Goal: Task Accomplishment & Management: Manage account settings

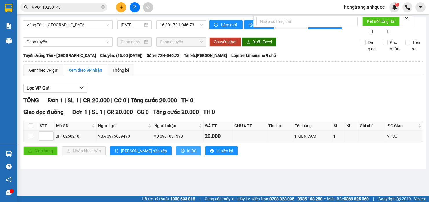
click at [187, 154] on span "In DS" at bounding box center [191, 151] width 9 height 6
click at [107, 34] on div "Vũng Tàu - [GEOGRAPHIC_DATA] [DATE] 16:00 - 72H-046.73" at bounding box center [114, 27] width 183 height 14
click at [204, 90] on div "Lọc VP Gửi" at bounding box center [222, 89] width 399 height 10
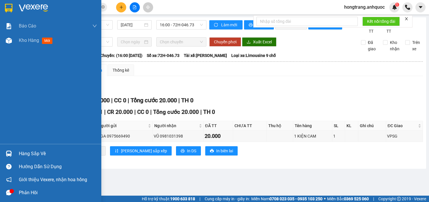
click at [3, 103] on div "Báo cáo Báo cáo dòng tiền (nhân viên) Doanh số tạo đơn theo VP gửi (nhà xe) Doa…" at bounding box center [50, 81] width 101 height 125
click at [10, 38] on img at bounding box center [9, 41] width 6 height 6
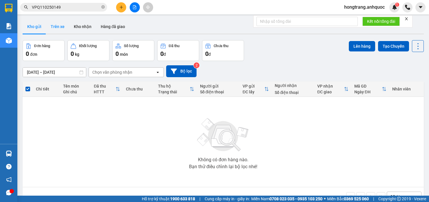
click at [60, 27] on button "Trên xe" at bounding box center [57, 27] width 23 height 14
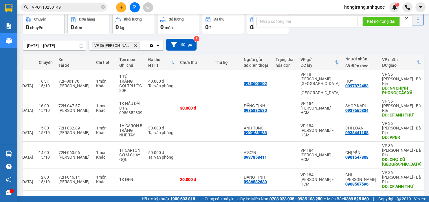
scroll to position [0, 88]
click at [122, 5] on icon "plus" at bounding box center [121, 7] width 4 height 4
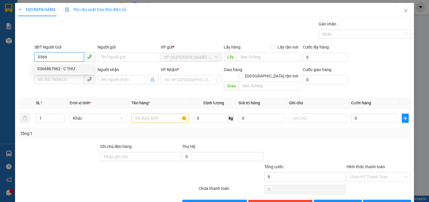
click at [59, 68] on div "0366867962 - C THƯ" at bounding box center [63, 69] width 53 height 6
type input "0366867962"
type input "C THƯ"
type input "0978242813"
type input "A HOÀN"
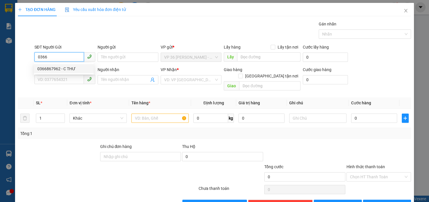
type input "VPNVT"
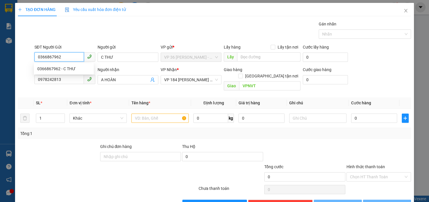
type input "20.000"
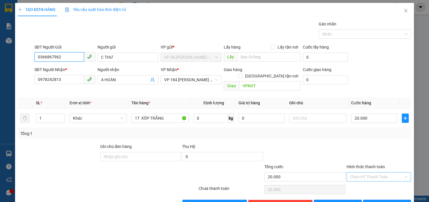
type input "0366867962"
click at [363, 173] on input "Hình thức thanh toán" at bounding box center [376, 177] width 53 height 9
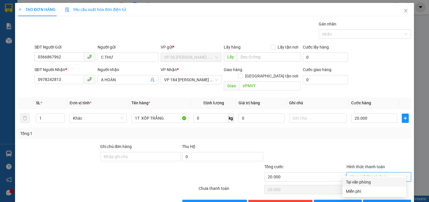
click at [359, 181] on div "Tại văn phòng" at bounding box center [374, 182] width 57 height 6
type input "0"
click at [377, 201] on span "[PERSON_NAME] và In" at bounding box center [394, 204] width 40 height 6
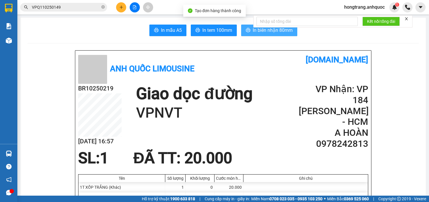
click at [258, 33] on span "In biên nhận 80mm" at bounding box center [272, 30] width 40 height 7
drag, startPoint x: 245, startPoint y: 31, endPoint x: 257, endPoint y: 34, distance: 13.3
click at [246, 31] on icon "printer" at bounding box center [248, 30] width 5 height 5
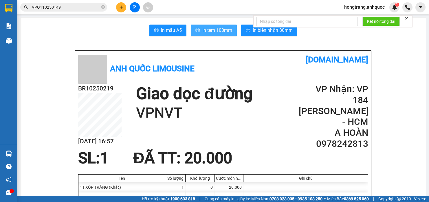
click at [214, 33] on span "In tem 100mm" at bounding box center [217, 30] width 30 height 7
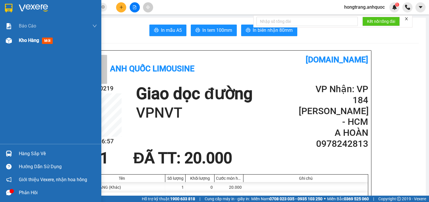
click at [16, 42] on div "Kho hàng mới" at bounding box center [50, 40] width 101 height 14
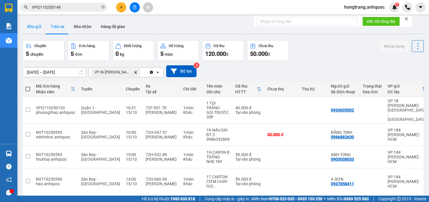
click at [38, 27] on button "Kho gửi" at bounding box center [34, 27] width 23 height 14
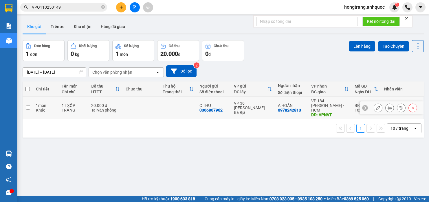
click at [41, 108] on div "Khác" at bounding box center [46, 110] width 20 height 5
checkbox input "true"
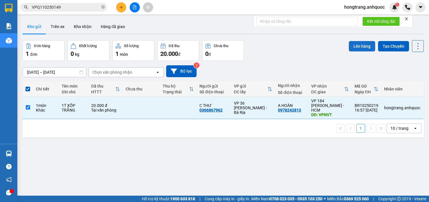
click at [352, 46] on button "Lên hàng" at bounding box center [361, 46] width 26 height 10
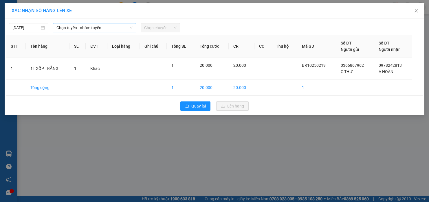
click at [97, 28] on span "Chọn tuyến - nhóm tuyến" at bounding box center [94, 27] width 76 height 9
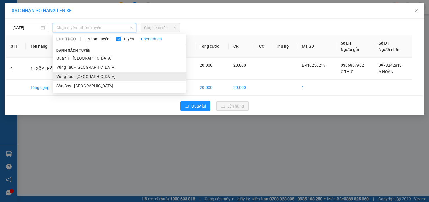
click at [73, 76] on li "Vũng Tàu - [GEOGRAPHIC_DATA]" at bounding box center [119, 76] width 133 height 9
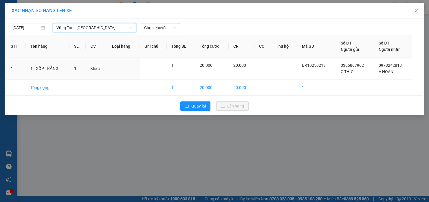
click at [157, 30] on span "Chọn chuyến" at bounding box center [160, 27] width 32 height 9
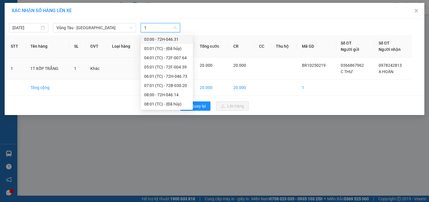
type input "17"
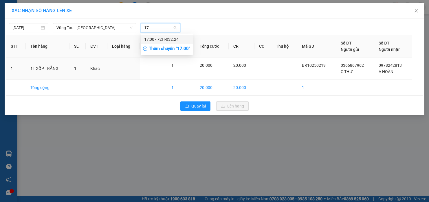
click at [156, 40] on div "17:00 - 72H-032.24" at bounding box center [166, 39] width 45 height 6
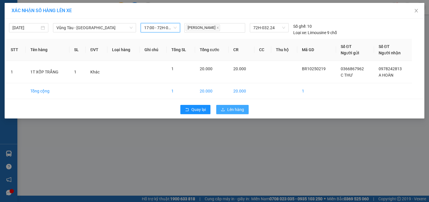
click at [225, 108] on button "Lên hàng" at bounding box center [232, 109] width 32 height 9
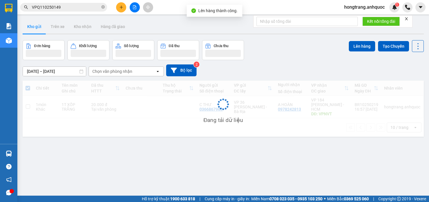
drag, startPoint x: 139, startPoint y: 6, endPoint x: 109, endPoint y: 12, distance: 30.5
click at [137, 5] on button at bounding box center [135, 7] width 10 height 10
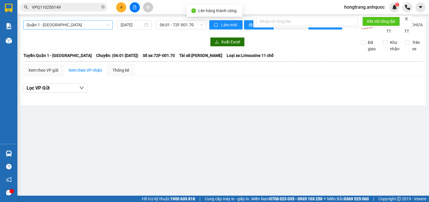
click at [63, 29] on span "Quận 1 - [GEOGRAPHIC_DATA]" at bounding box center [68, 25] width 82 height 9
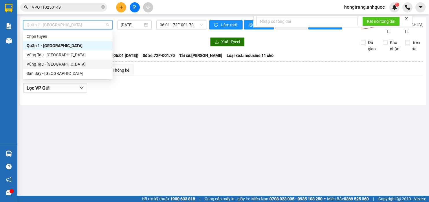
click at [47, 64] on div "Vũng Tàu - [GEOGRAPHIC_DATA]" at bounding box center [68, 64] width 82 height 6
type input "[DATE]"
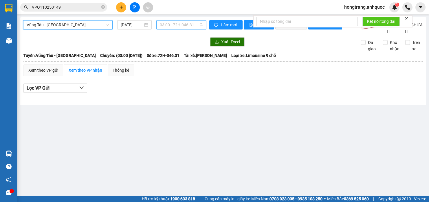
click at [169, 23] on span "03:00 - 72H-046.31" at bounding box center [181, 25] width 43 height 9
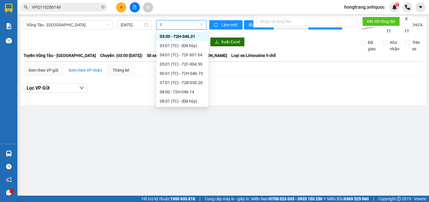
type input "17"
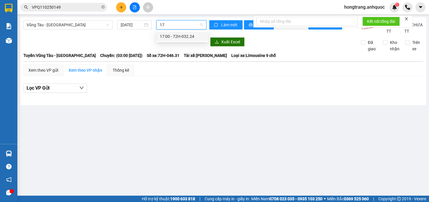
click at [172, 35] on div "17:00 - 72H-032.24" at bounding box center [182, 36] width 45 height 6
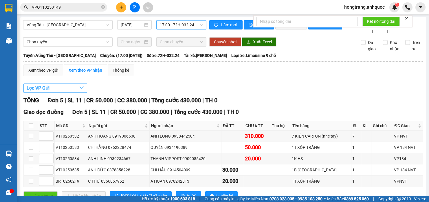
click at [60, 93] on button "Lọc VP Gửi" at bounding box center [55, 88] width 64 height 9
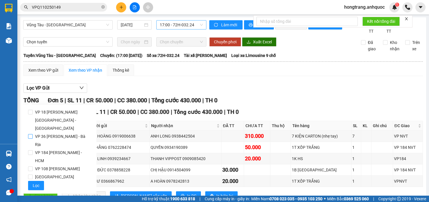
click at [44, 132] on span "VP 36 [PERSON_NAME] - Bà Rịa" at bounding box center [62, 140] width 59 height 16
click at [33, 134] on input "VP 36 [PERSON_NAME] - Bà Rịa" at bounding box center [30, 136] width 5 height 5
checkbox input "true"
click at [34, 182] on span "Lọc" at bounding box center [36, 185] width 7 height 6
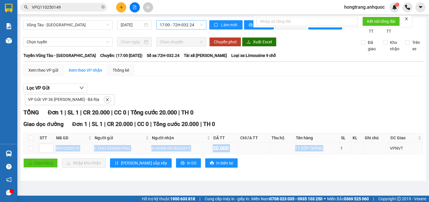
drag, startPoint x: 55, startPoint y: 154, endPoint x: 329, endPoint y: 154, distance: 274.1
click at [329, 154] on tr "BR10250219 C THƯ 0366867962 A HOÀN 0978242813 20.000 1T XỐP TRẮNG 1 VPNVT" at bounding box center [223, 148] width 399 height 11
copy tr "BR10250219 C THƯ 0366867962 A HOÀN 0978242813 20.000 1T XỐP TRẮNG"
drag, startPoint x: 96, startPoint y: 62, endPoint x: 231, endPoint y: 62, distance: 134.8
click at [231, 59] on div "Tuyến: Vũng Tàu - [GEOGRAPHIC_DATA]: (17:00 [DATE]) Số xe: 72H-032.24 Tài xế: […" at bounding box center [222, 55] width 399 height 6
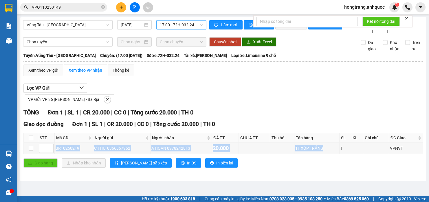
copy div "(17:00 [DATE]) Số xe: 72H-032.24 Tài xế: [PERSON_NAME]"
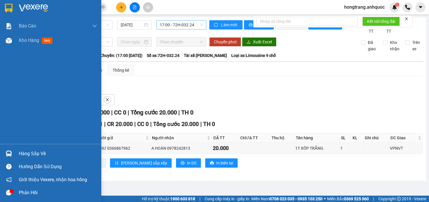
click at [3, 84] on div "Báo cáo Báo cáo dòng tiền (nhân viên) Doanh số tạo đơn theo VP gửi (nhà xe) Doa…" at bounding box center [50, 81] width 101 height 125
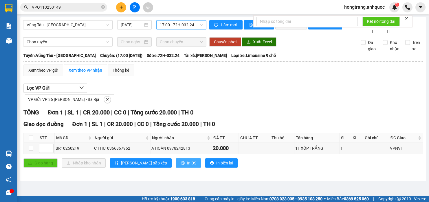
click at [187, 166] on span "In DS" at bounding box center [191, 163] width 9 height 6
click at [69, 9] on input "VPQ110250149" at bounding box center [66, 7] width 68 height 6
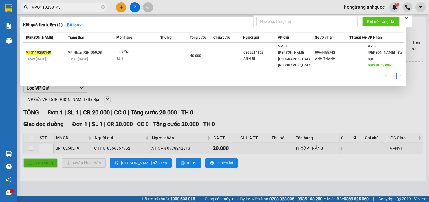
paste input "0915266115"
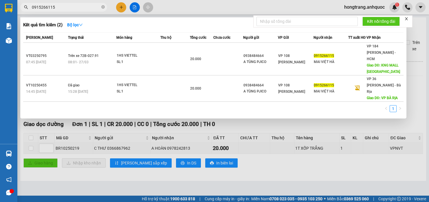
type input "0915266115"
click at [68, 6] on input "0915266115" at bounding box center [66, 7] width 68 height 6
click at [67, 6] on input "0915266115" at bounding box center [66, 7] width 68 height 6
click at [79, 26] on strong "Bộ lọc" at bounding box center [75, 25] width 16 height 5
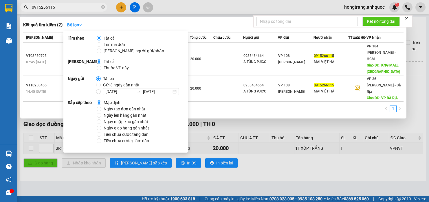
click at [111, 86] on span "Gửi 3 ngày gần nhất" at bounding box center [121, 85] width 41 height 6
click at [101, 86] on input "Gửi 3 ngày gần nhất" at bounding box center [98, 85] width 5 height 5
radio input "true"
radio input "false"
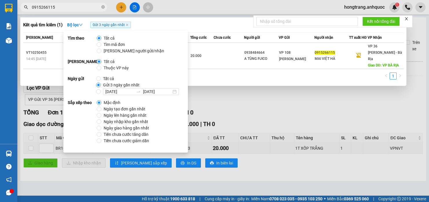
click at [232, 64] on div "[PERSON_NAME] thái Món hàng Thu hộ Tổng cước Chưa cước Người gửi VP Gửi Người n…" at bounding box center [213, 57] width 380 height 51
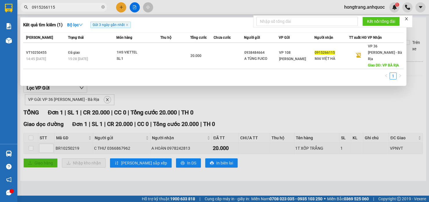
click at [120, 9] on div at bounding box center [214, 101] width 429 height 202
click at [120, 7] on icon "plus" at bounding box center [121, 7] width 4 height 4
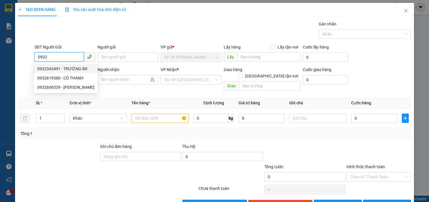
click at [58, 68] on div "0932343491 - TRƯỜNG BR" at bounding box center [65, 69] width 57 height 6
type input "0932343491"
type input "TRƯỜNG BR"
type input "0902804718"
type input "ANH TRÍ( TRƯỜNG)"
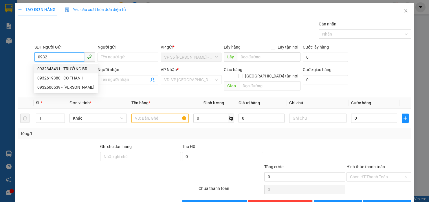
type input "vpsg"
type input "20.000"
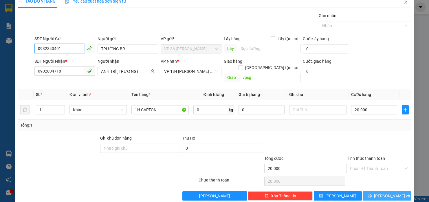
scroll to position [12, 0]
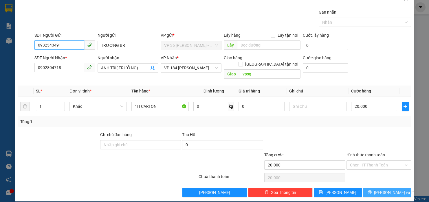
type input "0932343491"
click at [371, 191] on icon "printer" at bounding box center [369, 193] width 4 height 4
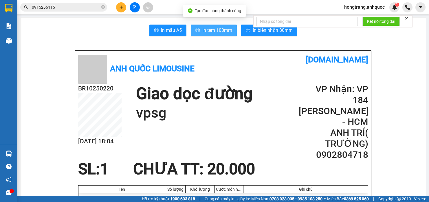
click at [212, 28] on span "In tem 100mm" at bounding box center [217, 30] width 30 height 7
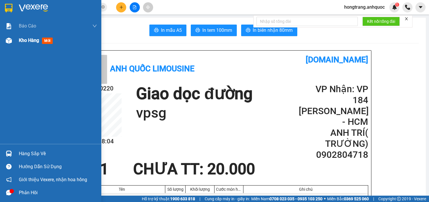
click at [8, 42] on img at bounding box center [9, 41] width 6 height 6
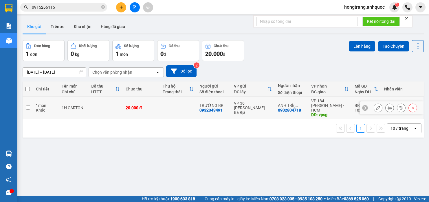
click at [37, 104] on div "1 món" at bounding box center [46, 105] width 20 height 5
checkbox input "true"
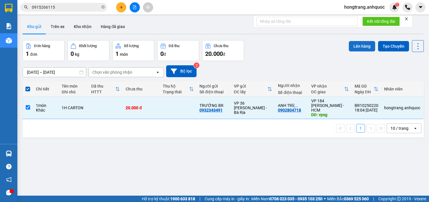
click at [349, 45] on button "Lên hàng" at bounding box center [361, 46] width 26 height 10
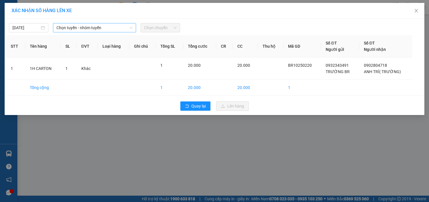
click at [106, 28] on span "Chọn tuyến - nhóm tuyến" at bounding box center [94, 27] width 76 height 9
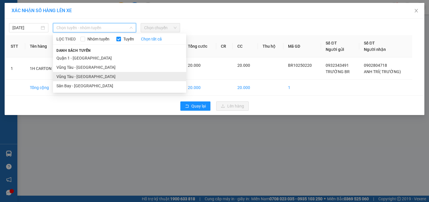
click at [74, 76] on li "Vũng Tàu - [GEOGRAPHIC_DATA]" at bounding box center [119, 76] width 133 height 9
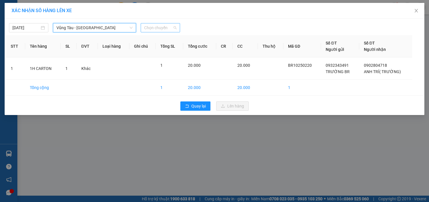
click at [152, 30] on span "Chọn chuyến" at bounding box center [160, 27] width 32 height 9
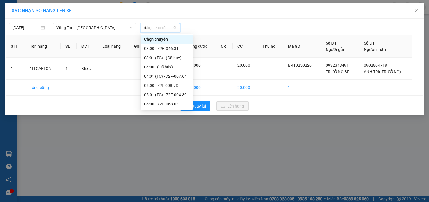
type input "19"
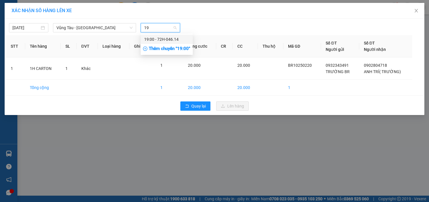
click at [157, 40] on div "19:00 - 72H-046.14" at bounding box center [166, 39] width 45 height 6
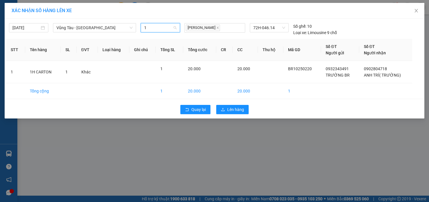
scroll to position [130, 0]
type input "18"
click at [159, 38] on div "18:00 - 72B-030.20" at bounding box center [166, 39] width 45 height 6
click at [234, 108] on span "Lên hàng" at bounding box center [235, 109] width 17 height 6
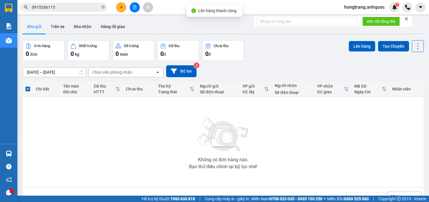
click at [137, 9] on button at bounding box center [135, 7] width 10 height 10
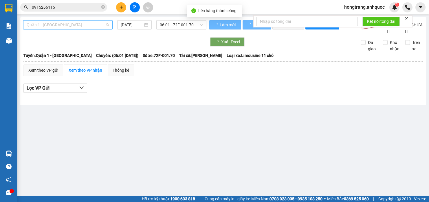
click at [55, 26] on span "Quận 1 - [GEOGRAPHIC_DATA]" at bounding box center [68, 25] width 82 height 9
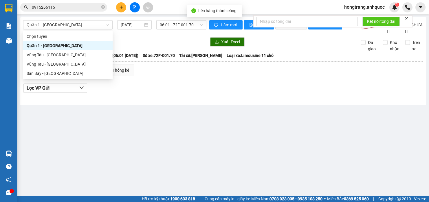
click at [139, 45] on div at bounding box center [114, 41] width 183 height 9
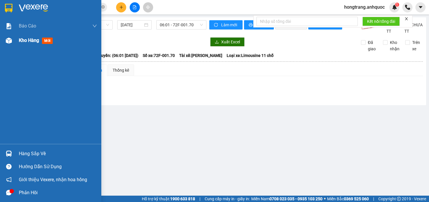
click at [13, 41] on div at bounding box center [9, 41] width 10 height 10
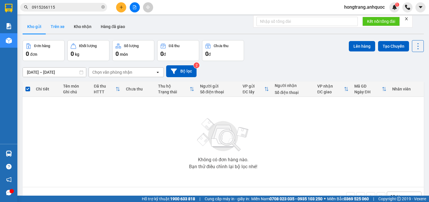
click at [51, 25] on button "Trên xe" at bounding box center [57, 27] width 23 height 14
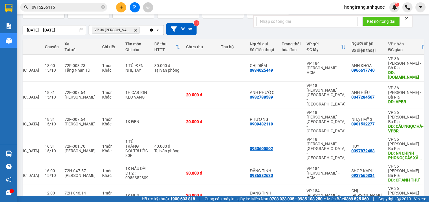
scroll to position [0, 83]
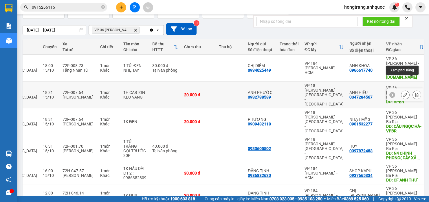
click at [414, 93] on icon at bounding box center [416, 95] width 4 height 4
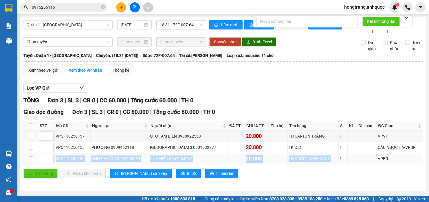
drag, startPoint x: 57, startPoint y: 165, endPoint x: 322, endPoint y: 169, distance: 265.8
click at [322, 165] on tr "VPQ110250156 ANH PHƯỚC 0932788589 ANH HIẾU 0347284567 20.000 1H CARTON KEO VÀNG…" at bounding box center [223, 158] width 399 height 11
copy tr "VPQ110250156 ANH PHƯỚC 0932788589 ANH HIẾU 0347284567 20.000 1H CARTON KEO VÀNG"
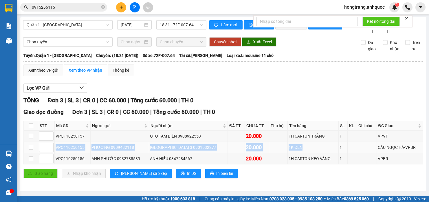
drag, startPoint x: 57, startPoint y: 155, endPoint x: 299, endPoint y: 154, distance: 242.0
click at [299, 153] on tr "VPQ110250155 PHƯƠNG 0909432118 [GEOGRAPHIC_DATA] 3 0901532277 20.000 1K ĐEN 1 […" at bounding box center [223, 147] width 399 height 11
copy tr "VPQ110250155 PHƯƠNG 0909432118 [GEOGRAPHIC_DATA] 3 0901532277 20.000 1K ĐEN"
copy div "(18:31 [DATE]) Số xe: 72F-007.64 Tài xế: [PERSON_NAME]"
drag, startPoint x: 95, startPoint y: 62, endPoint x: 221, endPoint y: 63, distance: 125.5
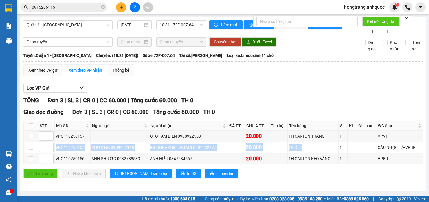
click at [221, 59] on div "[GEOGRAPHIC_DATA]: Quận 1 - Vũng [PERSON_NAME]: (18:31 [DATE]) Số xe: 72F-007.6…" at bounding box center [222, 55] width 399 height 6
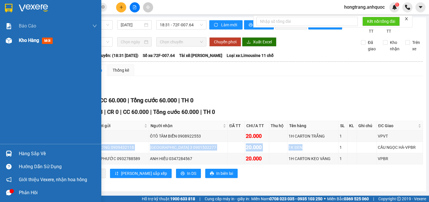
click at [6, 39] on img at bounding box center [9, 41] width 6 height 6
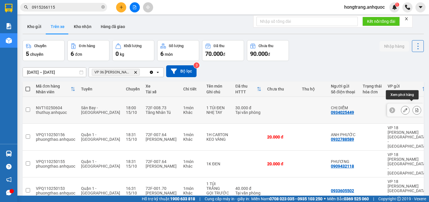
click at [415, 108] on icon at bounding box center [416, 110] width 3 height 4
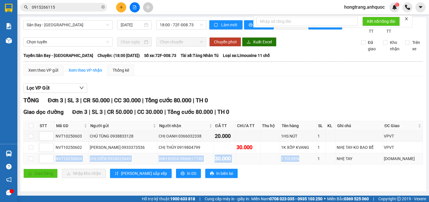
drag, startPoint x: 56, startPoint y: 164, endPoint x: 302, endPoint y: 160, distance: 245.8
click at [302, 160] on tr "NVT10250604 CHỊ DIỄM 0934025449 ANH KHOA 0966617740 30.000 1 TÚI ĐEN 1 NHẸ TAY …" at bounding box center [223, 158] width 399 height 11
copy tr "NVT10250604 CHỊ DIỄM 0934025449 ANH KHOA 0966617740 30.000 1 TÚI ĐEN"
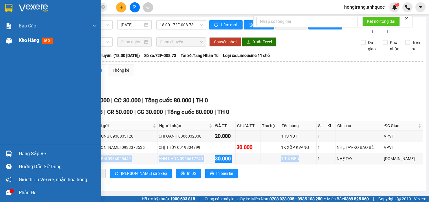
click at [10, 39] on img at bounding box center [9, 41] width 6 height 6
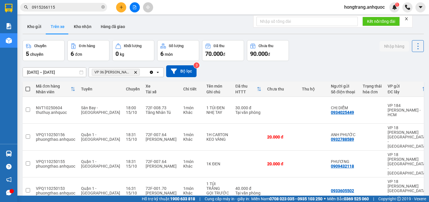
click at [135, 8] on icon "file-add" at bounding box center [134, 7] width 4 height 4
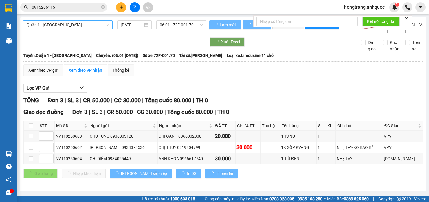
click at [50, 25] on span "Quận 1 - [GEOGRAPHIC_DATA]" at bounding box center [68, 25] width 82 height 9
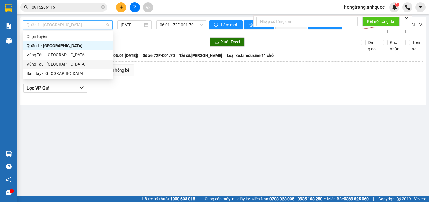
click at [40, 64] on div "Vũng Tàu - [GEOGRAPHIC_DATA]" at bounding box center [68, 64] width 82 height 6
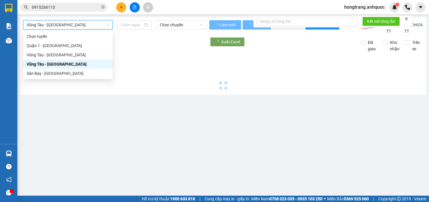
type input "[DATE]"
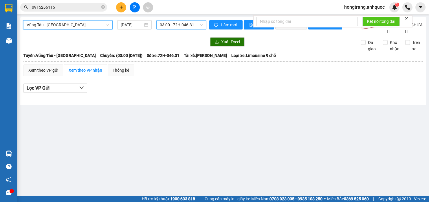
click at [170, 25] on span "03:00 - 72H-046.31" at bounding box center [181, 25] width 43 height 9
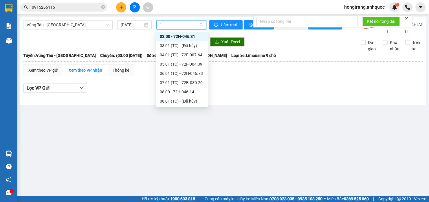
type input "18"
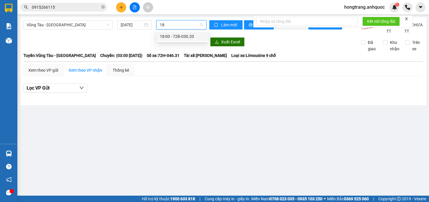
click at [193, 38] on div "18:00 - 72B-030.20" at bounding box center [182, 36] width 45 height 6
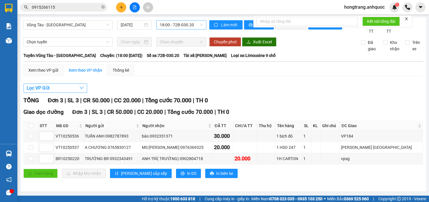
click at [59, 93] on button "Lọc VP Gửi" at bounding box center [55, 88] width 64 height 9
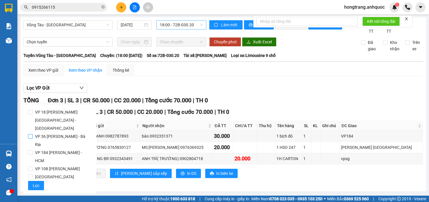
click at [49, 132] on span "VP 36 [PERSON_NAME] - Bà Rịa" at bounding box center [62, 140] width 59 height 16
click at [33, 134] on input "VP 36 [PERSON_NAME] - Bà Rịa" at bounding box center [30, 136] width 5 height 5
checkbox input "true"
click at [37, 181] on button "Lọc" at bounding box center [36, 185] width 16 height 9
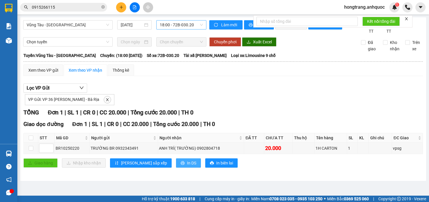
click at [180, 165] on icon "printer" at bounding box center [182, 163] width 4 height 4
